Goal: Navigation & Orientation: Find specific page/section

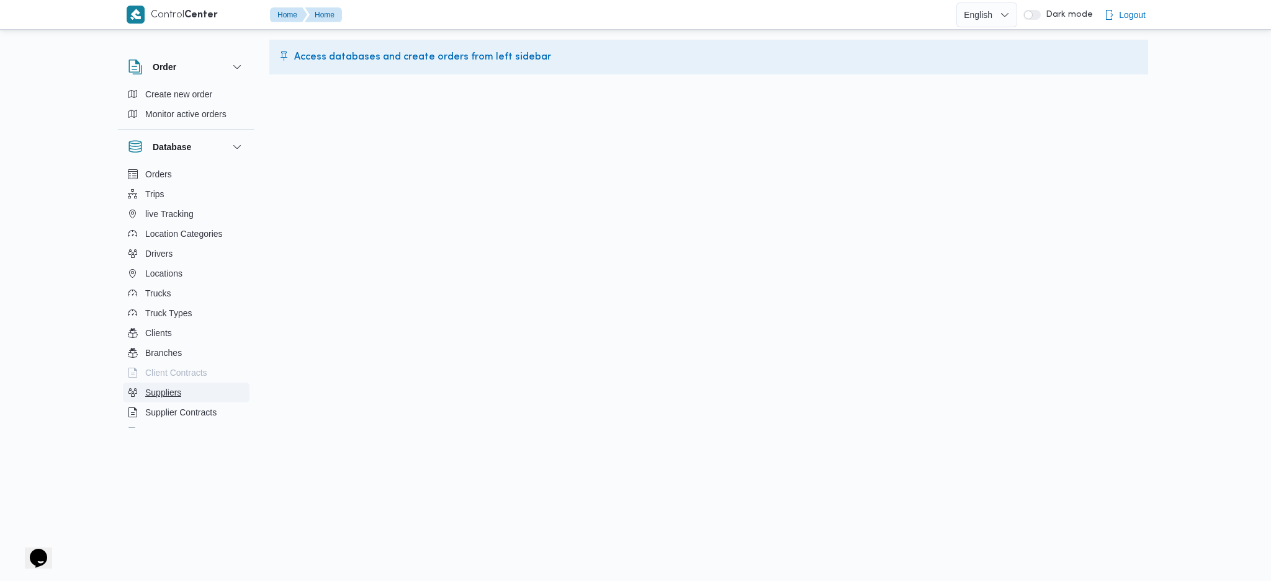
click at [189, 385] on button "Suppliers" at bounding box center [186, 393] width 127 height 20
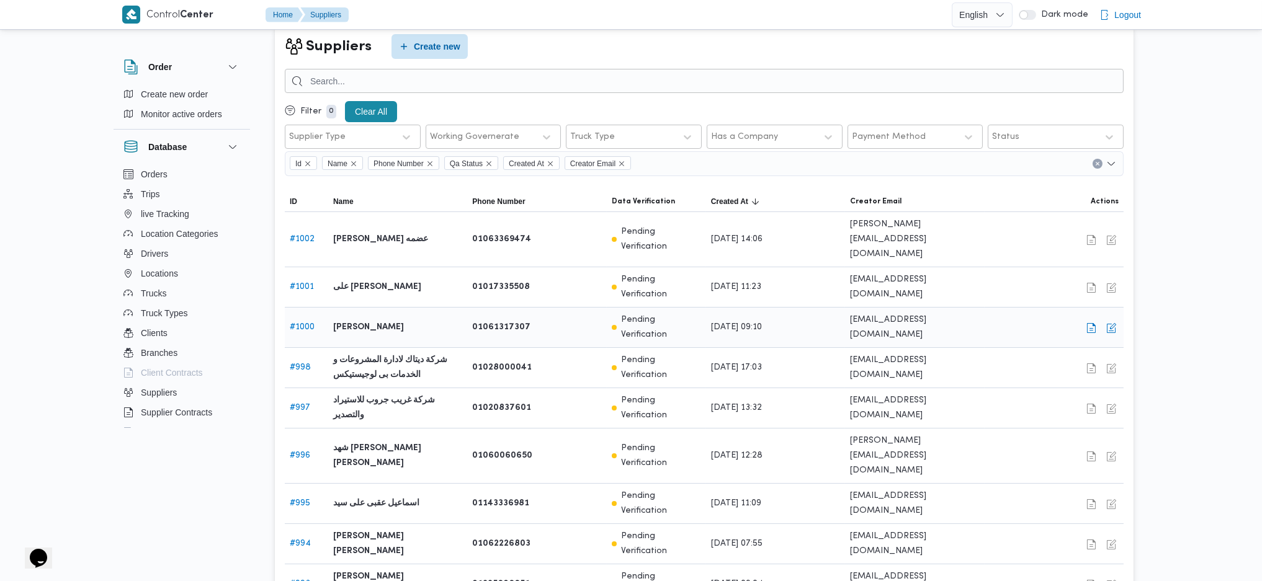
scroll to position [26, 0]
click at [410, 352] on b "شركة ديتاك لادارة المشروعات و الخدمات بى لوجيستيكس" at bounding box center [397, 367] width 129 height 30
copy tr "شركة ديتاك لادارة المشروعات و الخدمات بى لوجيستيكس شركة ديتاك لادارة المشروعات …"
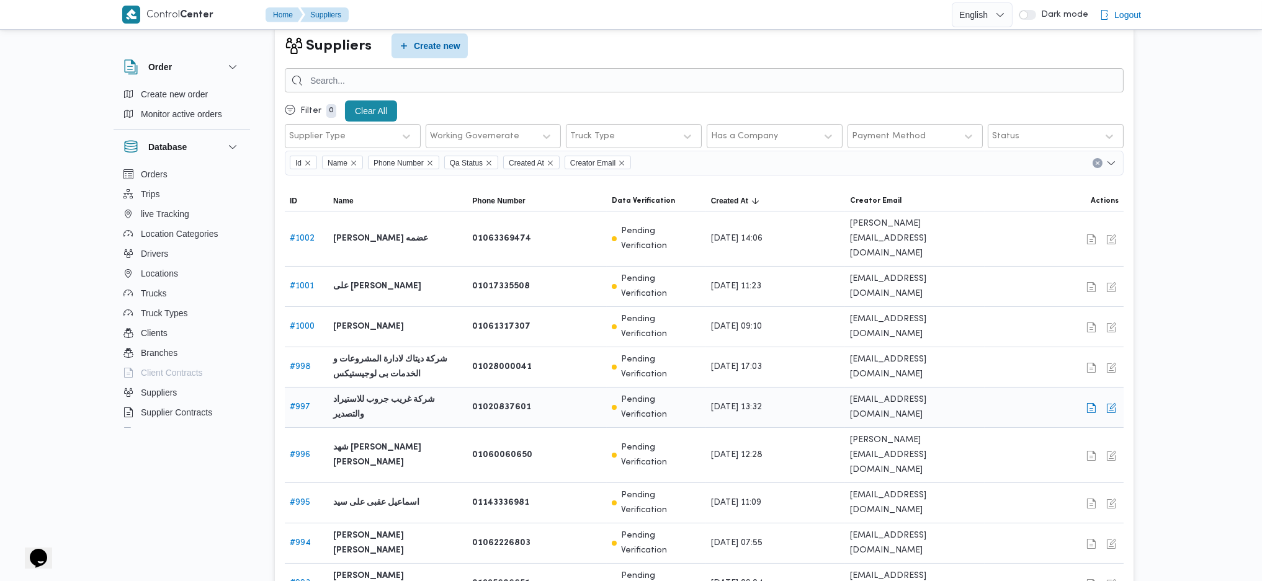
click at [397, 393] on b "شركة غريب جروب للاستيراد والتصدير" at bounding box center [397, 408] width 129 height 30
copy tr "شركة غريب جروب للاستيراد والتصدير شركة غريب جروب للاستيراد والتصدير"
